Goal: Task Accomplishment & Management: Manage account settings

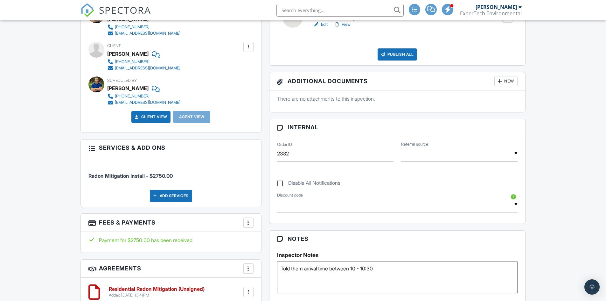
scroll to position [382, 0]
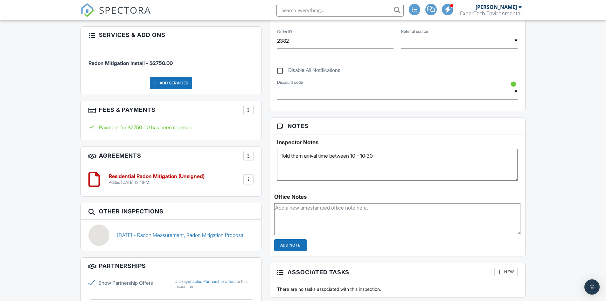
click at [250, 107] on div at bounding box center [248, 110] width 6 height 6
click at [285, 163] on li "View Invoice" at bounding box center [280, 161] width 66 height 16
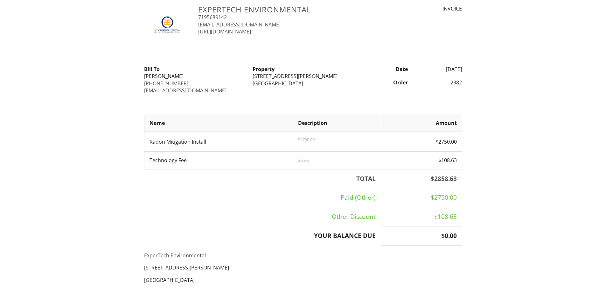
scroll to position [113, 0]
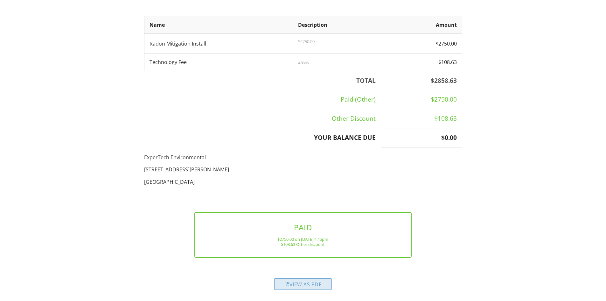
click at [308, 282] on div "View as PDF" at bounding box center [303, 283] width 58 height 11
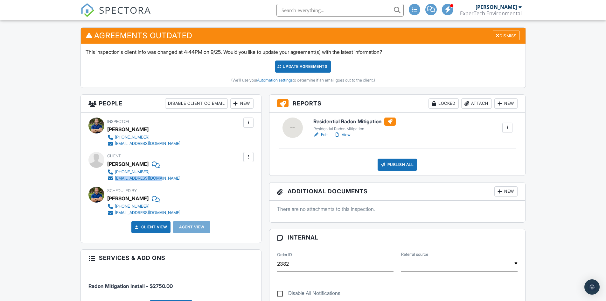
drag, startPoint x: 170, startPoint y: 178, endPoint x: 111, endPoint y: 178, distance: 59.5
click at [111, 178] on div "Client Sherry Tosh 719-429-0612 sherry5722@gmail.com" at bounding box center [159, 166] width 104 height 29
copy link "[EMAIL_ADDRESS][DOMAIN_NAME]"
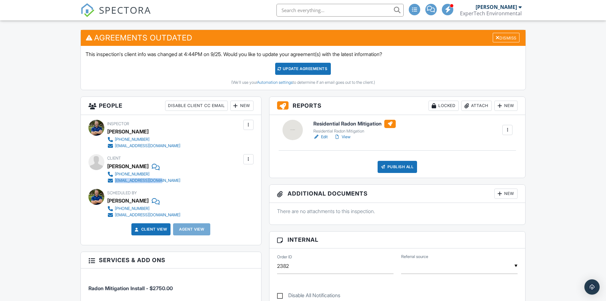
scroll to position [159, 0]
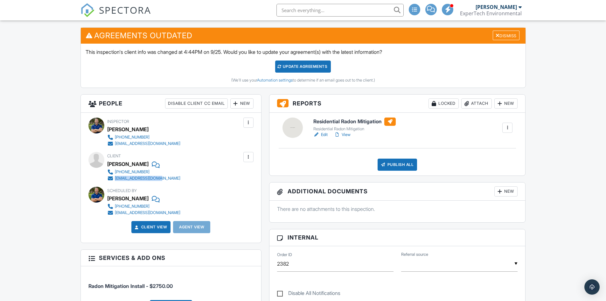
click at [322, 134] on link "Edit" at bounding box center [320, 134] width 14 height 6
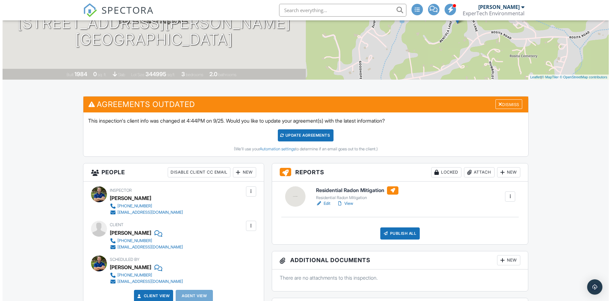
scroll to position [159, 0]
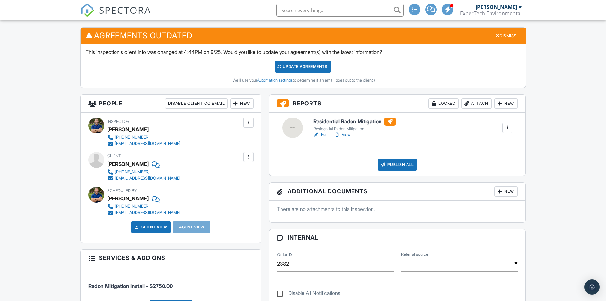
click at [251, 159] on div at bounding box center [248, 157] width 6 height 6
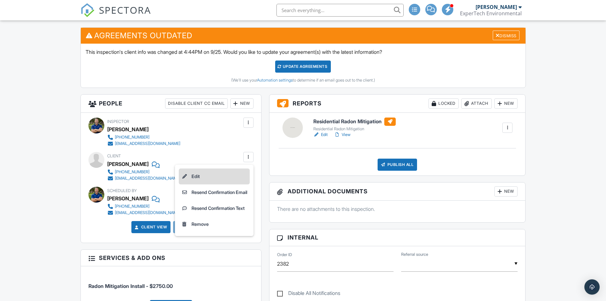
click at [234, 170] on li "Edit" at bounding box center [214, 176] width 71 height 16
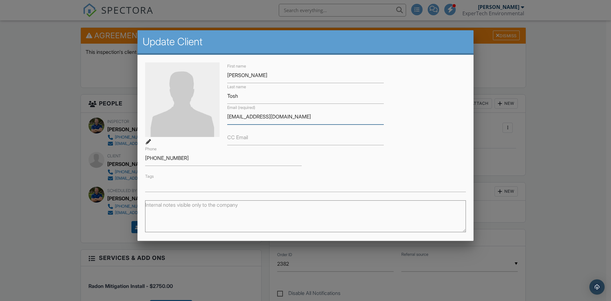
click at [241, 118] on input "sherry5722@gmail.com" at bounding box center [305, 117] width 156 height 16
type input "sherryt722@gmail.com"
click at [444, 116] on div "First name Sherry Last name Tosh Email (required) sherryt722@gmail.com CC Email…" at bounding box center [305, 126] width 328 height 129
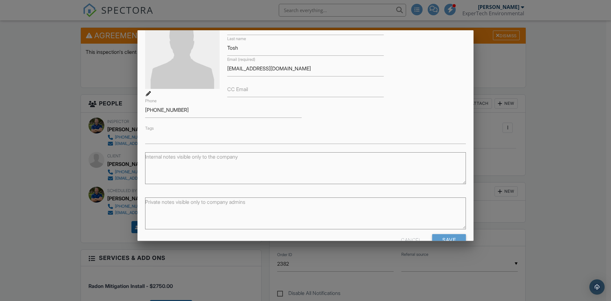
scroll to position [65, 0]
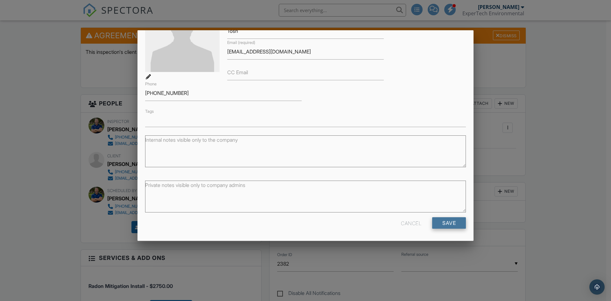
click at [450, 225] on input "Save" at bounding box center [449, 222] width 34 height 11
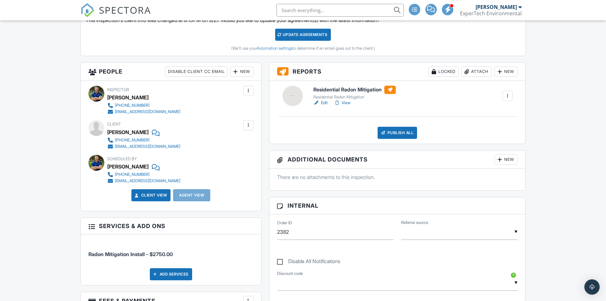
click at [324, 105] on link "Edit" at bounding box center [320, 103] width 14 height 6
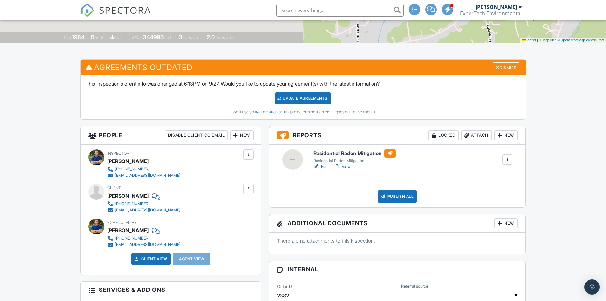
click at [386, 197] on div at bounding box center [383, 196] width 6 height 6
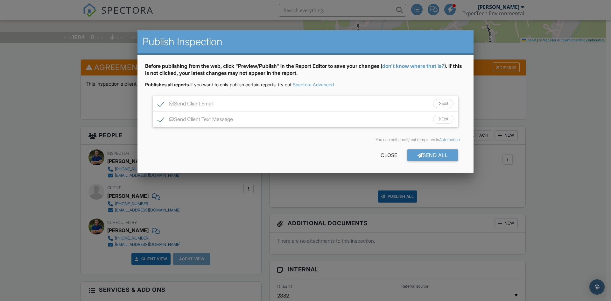
click at [161, 119] on label "Send Client Text Message" at bounding box center [195, 120] width 75 height 8
checkbox input "false"
click at [445, 155] on div "Send All" at bounding box center [432, 154] width 51 height 11
